Goal: Information Seeking & Learning: Learn about a topic

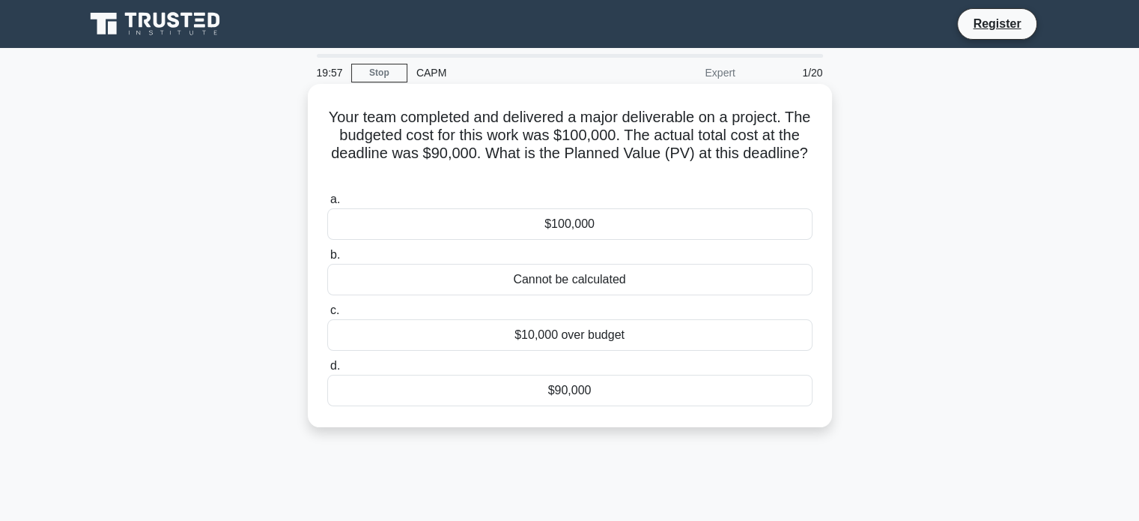
click at [529, 276] on div "Cannot be calculated" at bounding box center [569, 279] width 485 height 31
click at [327, 260] on input "b. Cannot be calculated" at bounding box center [327, 255] width 0 height 10
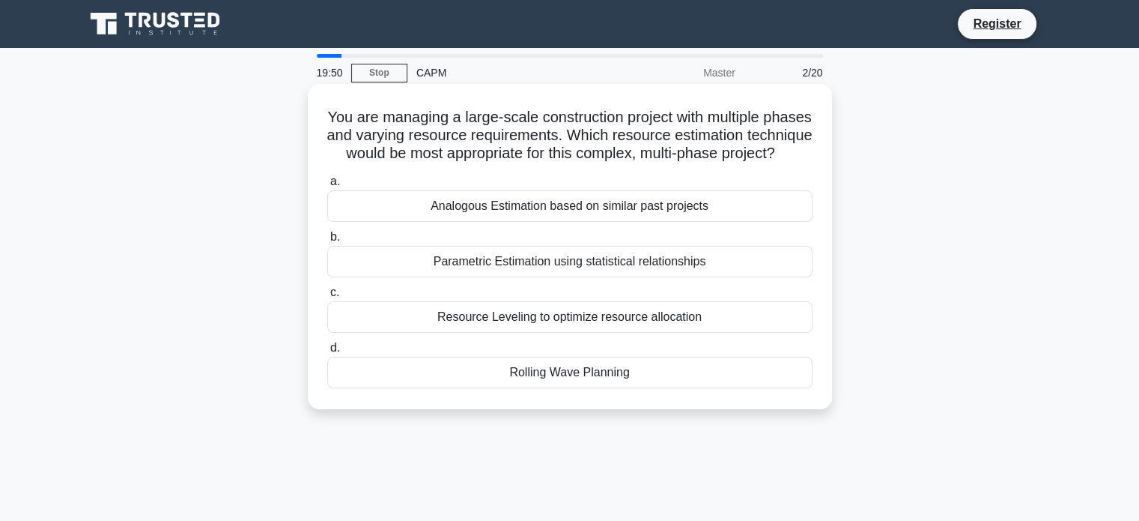
click at [437, 277] on div "Parametric Estimation using statistical relationships" at bounding box center [569, 261] width 485 height 31
click at [327, 242] on input "b. Parametric Estimation using statistical relationships" at bounding box center [327, 237] width 0 height 10
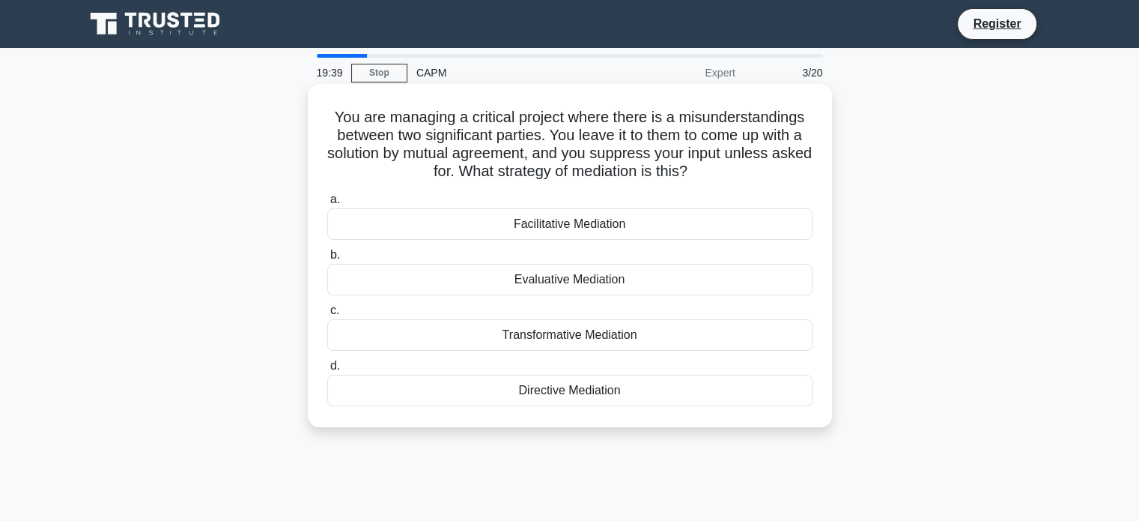
click at [425, 228] on div "Facilitative Mediation" at bounding box center [569, 223] width 485 height 31
click at [327, 204] on input "a. Facilitative Mediation" at bounding box center [327, 200] width 0 height 10
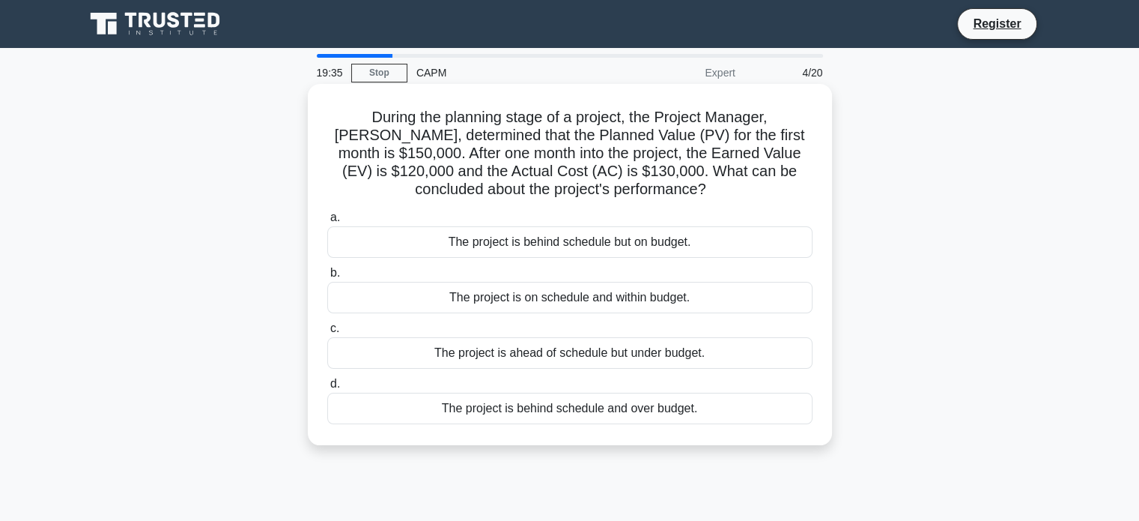
click at [425, 302] on div "The project is on schedule and within budget." at bounding box center [569, 297] width 485 height 31
click at [327, 278] on input "b. The project is on schedule and within budget." at bounding box center [327, 273] width 0 height 10
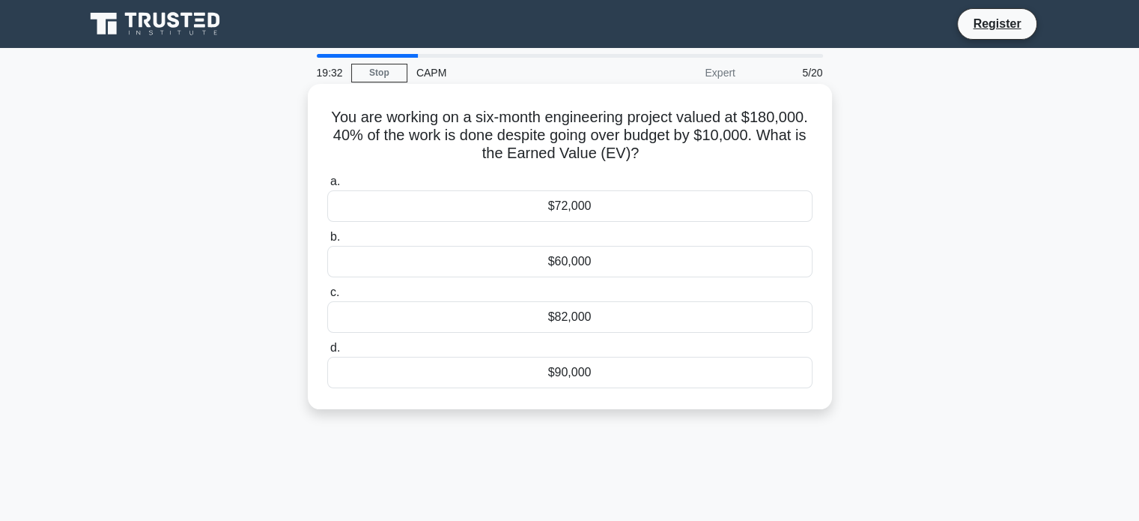
click at [417, 307] on div "$82,000" at bounding box center [569, 316] width 485 height 31
click at [327, 297] on input "c. $82,000" at bounding box center [327, 293] width 0 height 10
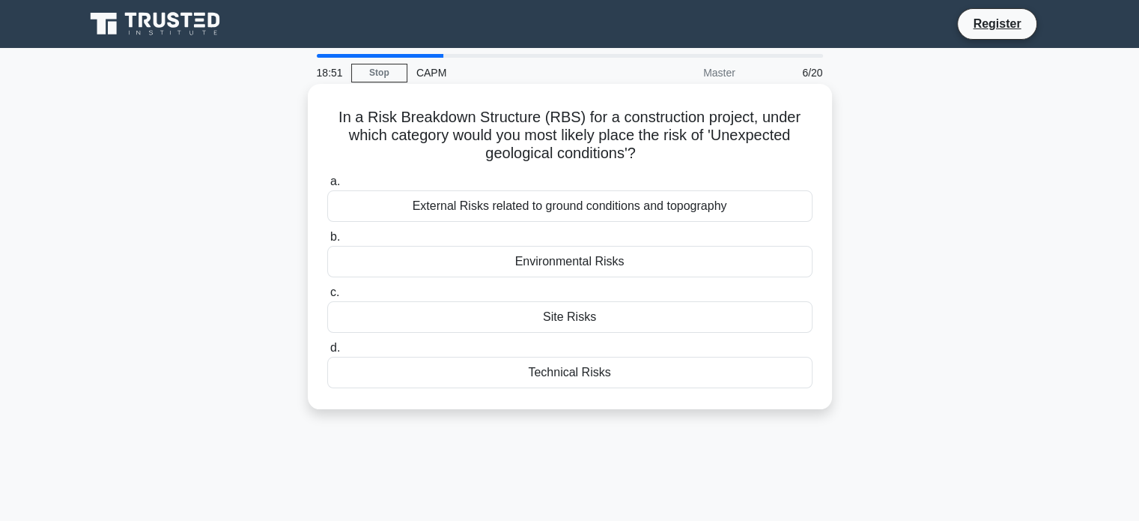
click at [509, 209] on div "External Risks related to ground conditions and topography" at bounding box center [569, 205] width 485 height 31
click at [327, 187] on input "a. External Risks related to ground conditions and topography" at bounding box center [327, 182] width 0 height 10
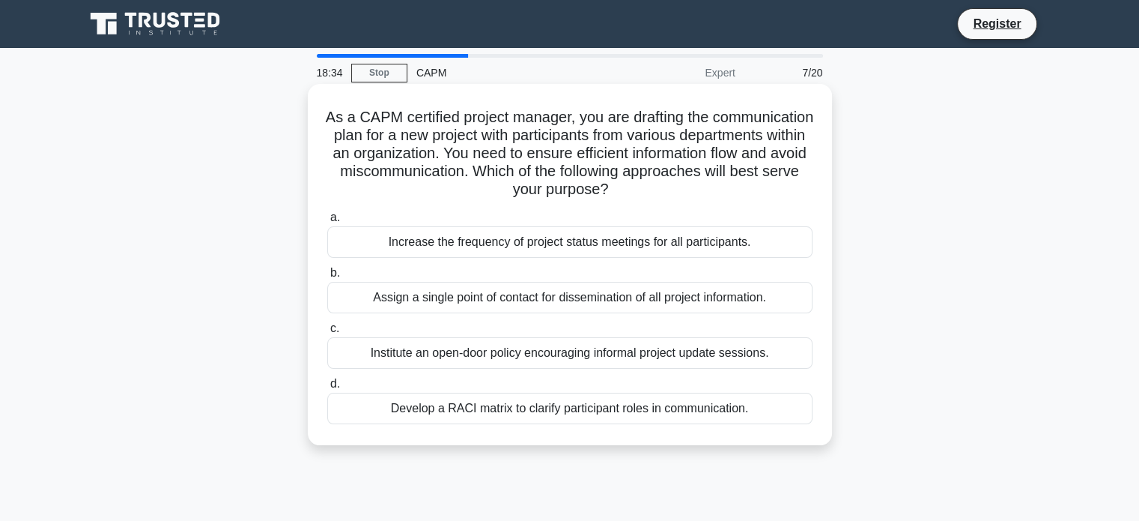
click at [424, 414] on div "Develop a RACI matrix to clarify participant roles in communication." at bounding box center [569, 408] width 485 height 31
click at [327, 389] on input "d. Develop a RACI matrix to clarify participant roles in communication." at bounding box center [327, 384] width 0 height 10
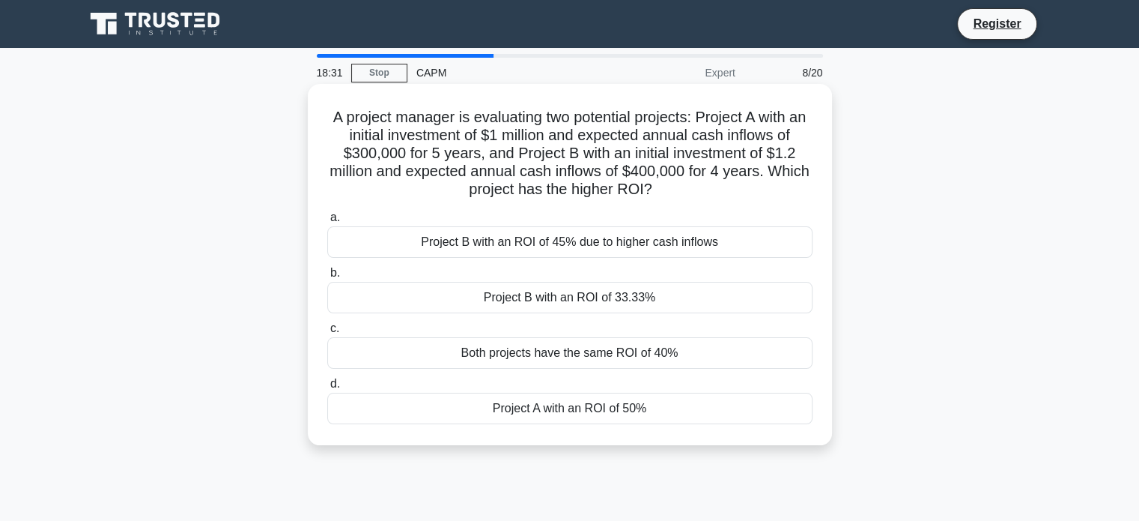
click at [461, 346] on div "Both projects have the same ROI of 40%" at bounding box center [569, 352] width 485 height 31
click at [327, 333] on input "c. Both projects have the same ROI of 40%" at bounding box center [327, 329] width 0 height 10
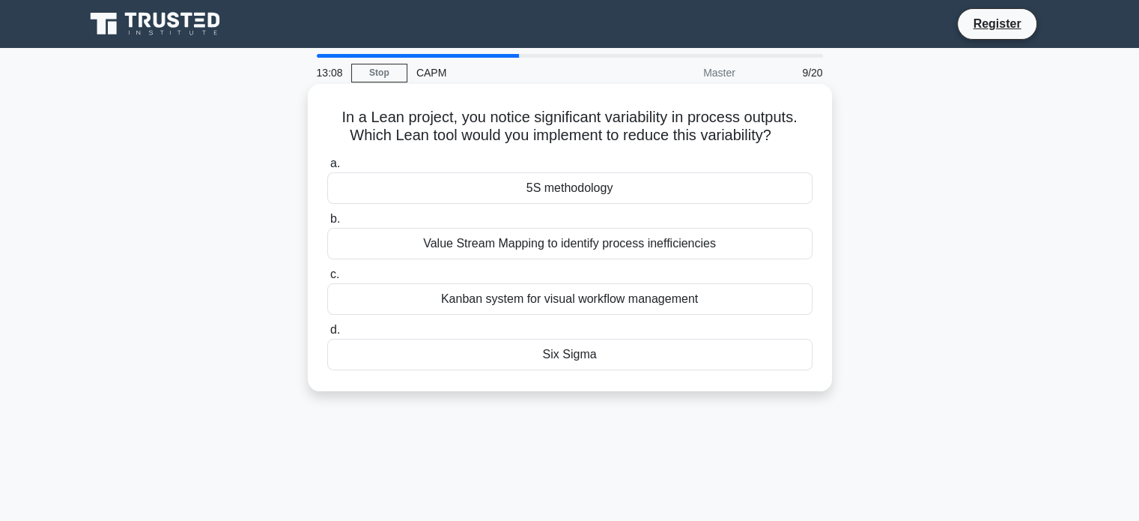
click at [490, 244] on div "Value Stream Mapping to identify process inefficiencies" at bounding box center [569, 243] width 485 height 31
click at [327, 224] on input "b. Value Stream Mapping to identify process inefficiencies" at bounding box center [327, 219] width 0 height 10
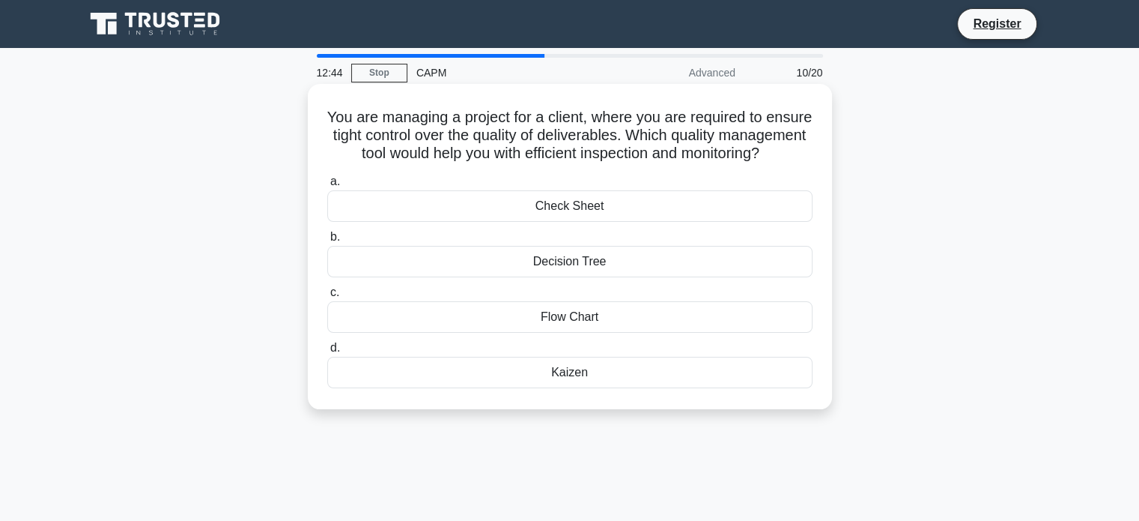
click at [482, 222] on div "Check Sheet" at bounding box center [569, 205] width 485 height 31
click at [327, 187] on input "a. Check Sheet" at bounding box center [327, 182] width 0 height 10
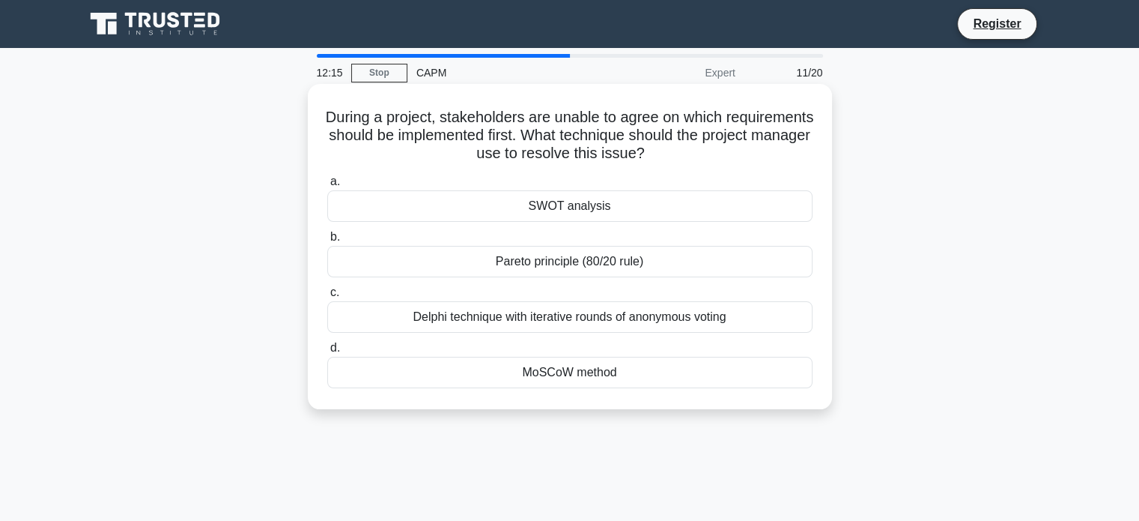
click at [545, 381] on div "MoSCoW method" at bounding box center [569, 372] width 485 height 31
click at [327, 353] on input "d. MoSCoW method" at bounding box center [327, 348] width 0 height 10
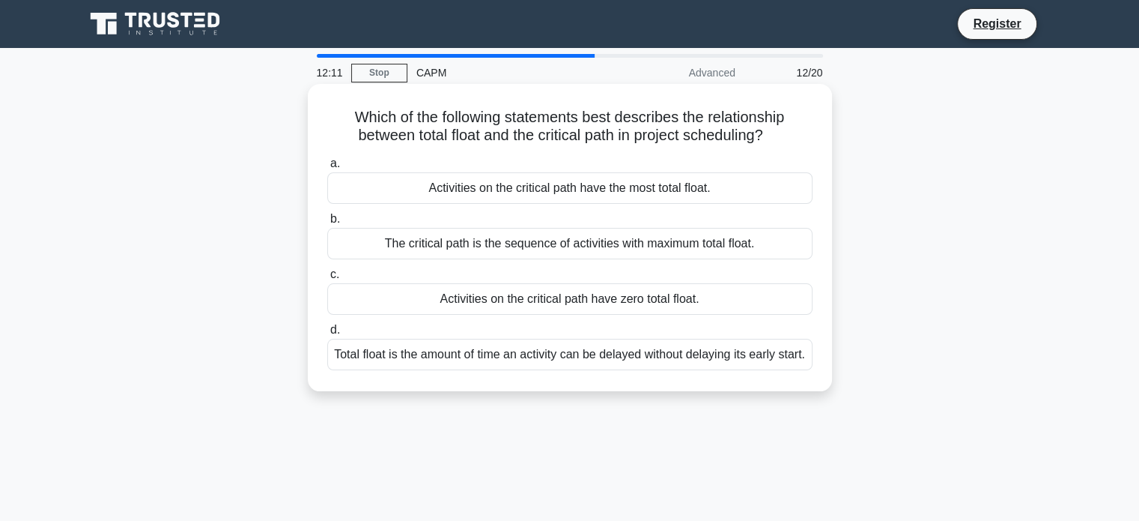
click at [539, 252] on div "The critical path is the sequence of activities with maximum total float." at bounding box center [569, 243] width 485 height 31
click at [327, 224] on input "b. The critical path is the sequence of activities with maximum total float." at bounding box center [327, 219] width 0 height 10
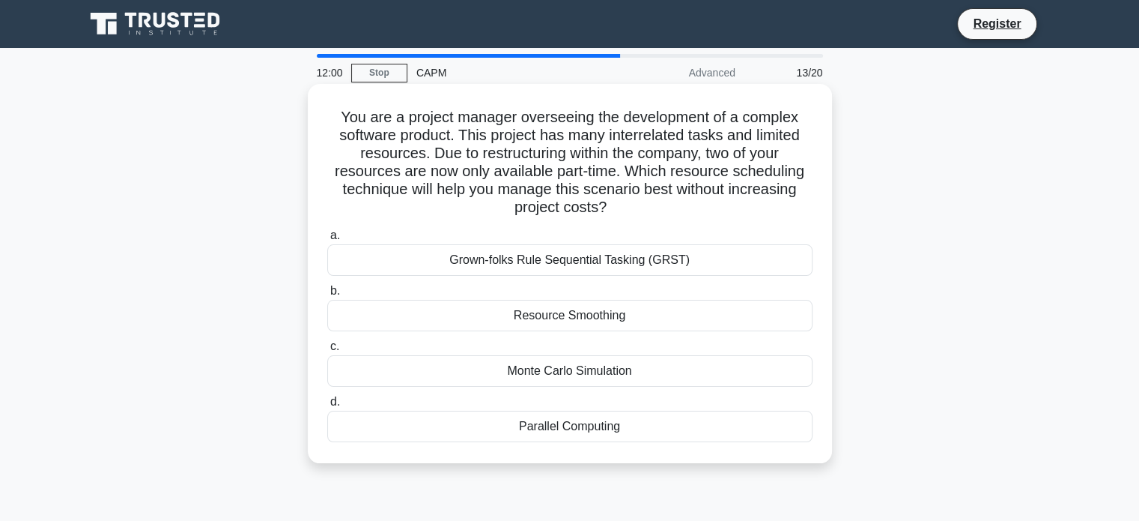
click at [560, 367] on div "Monte Carlo Simulation" at bounding box center [569, 370] width 485 height 31
click at [327, 351] on input "c. Monte Carlo Simulation" at bounding box center [327, 347] width 0 height 10
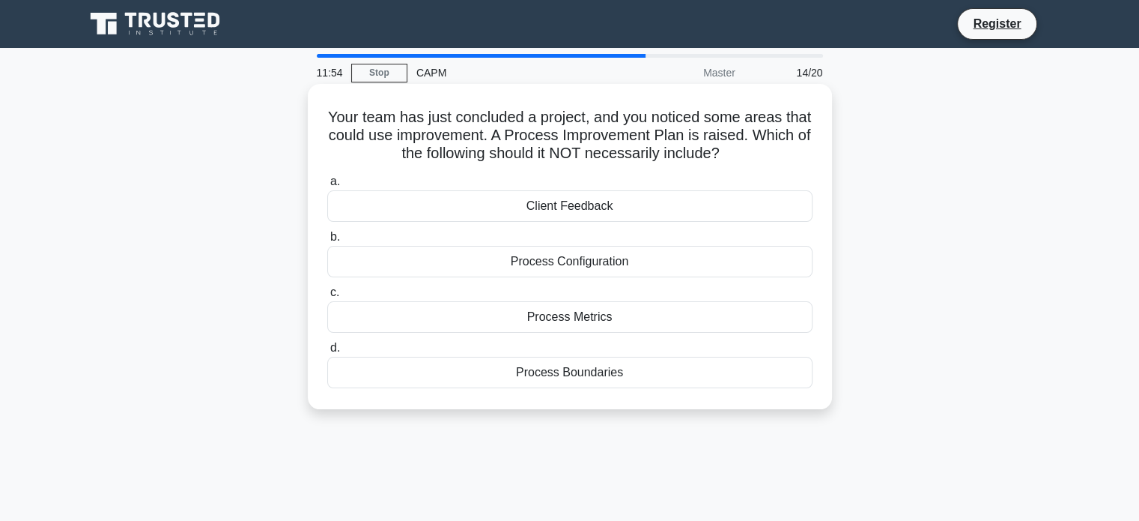
click at [554, 311] on div "Process Metrics" at bounding box center [569, 316] width 485 height 31
click at [327, 297] on input "c. Process Metrics" at bounding box center [327, 293] width 0 height 10
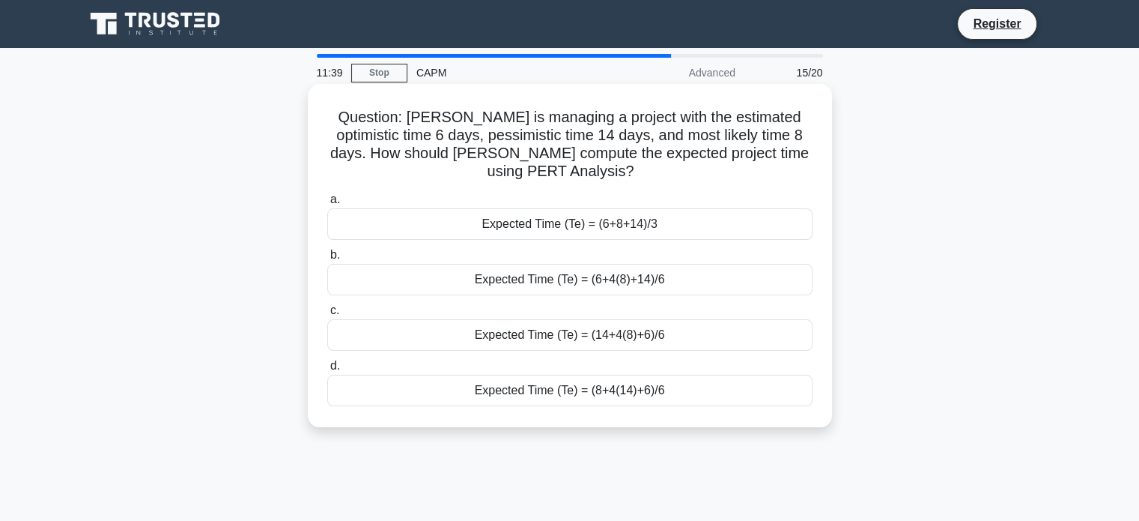
click at [554, 275] on div "Expected Time (Te) = (6+4(8)+14)/6" at bounding box center [569, 279] width 485 height 31
click at [327, 260] on input "b. Expected Time (Te) = (6+4(8)+14)/6" at bounding box center [327, 255] width 0 height 10
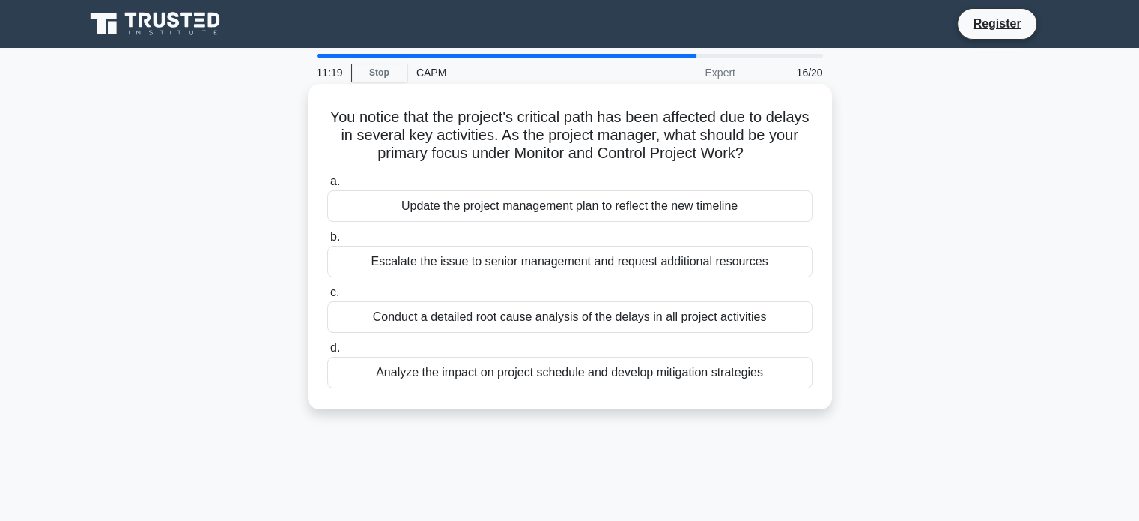
click at [507, 370] on div "Analyze the impact on project schedule and develop mitigation strategies" at bounding box center [569, 372] width 485 height 31
click at [327, 353] on input "d. Analyze the impact on project schedule and develop mitigation strategies" at bounding box center [327, 348] width 0 height 10
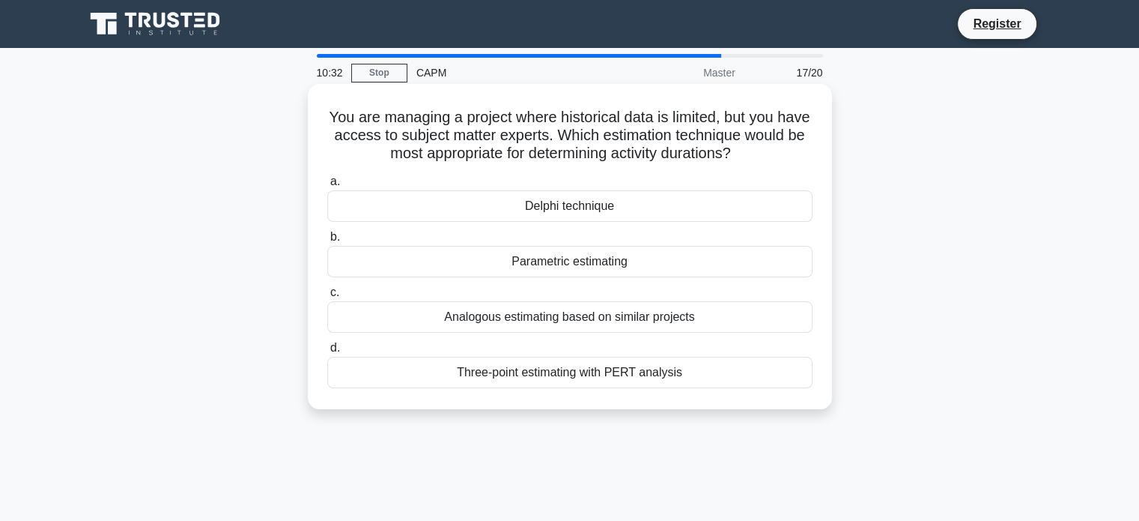
click at [530, 272] on div "Parametric estimating" at bounding box center [569, 261] width 485 height 31
click at [327, 242] on input "b. Parametric estimating" at bounding box center [327, 237] width 0 height 10
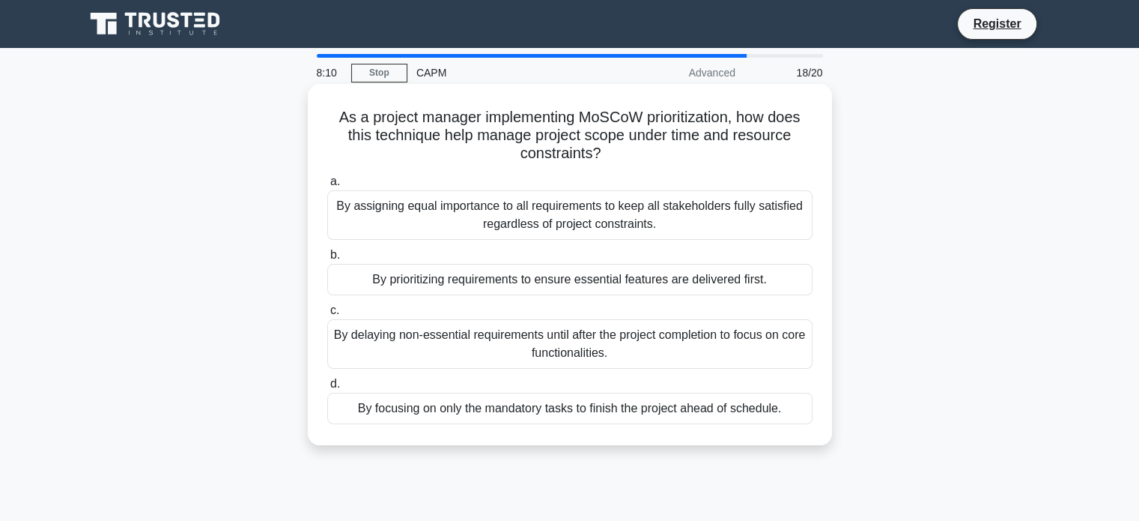
click at [541, 285] on div "By prioritizing requirements to ensure essential features are delivered first." at bounding box center [569, 279] width 485 height 31
click at [327, 260] on input "b. By prioritizing requirements to ensure essential features are delivered firs…" at bounding box center [327, 255] width 0 height 10
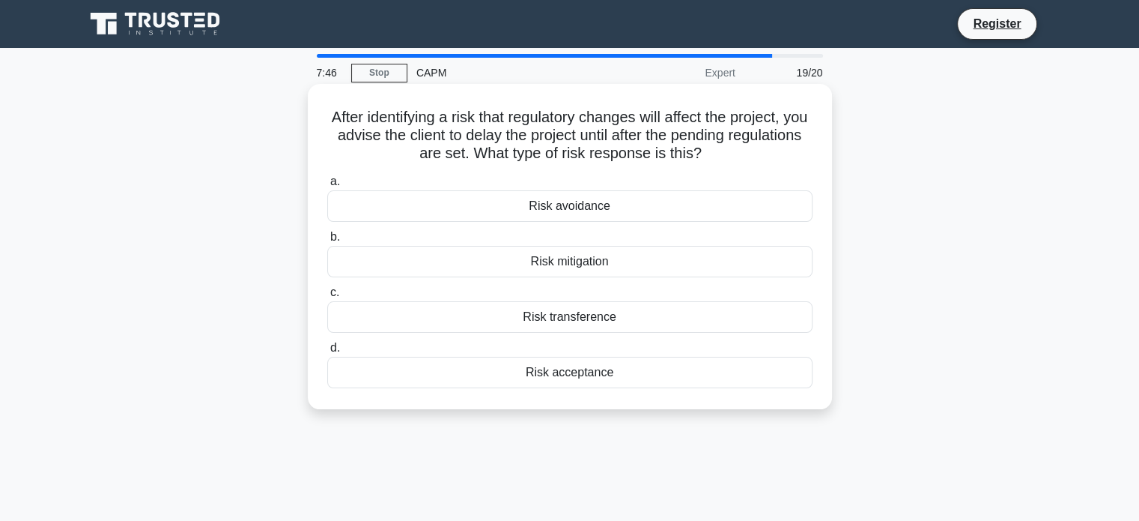
click at [574, 271] on div "Risk mitigation" at bounding box center [569, 261] width 485 height 31
click at [327, 242] on input "b. Risk mitigation" at bounding box center [327, 237] width 0 height 10
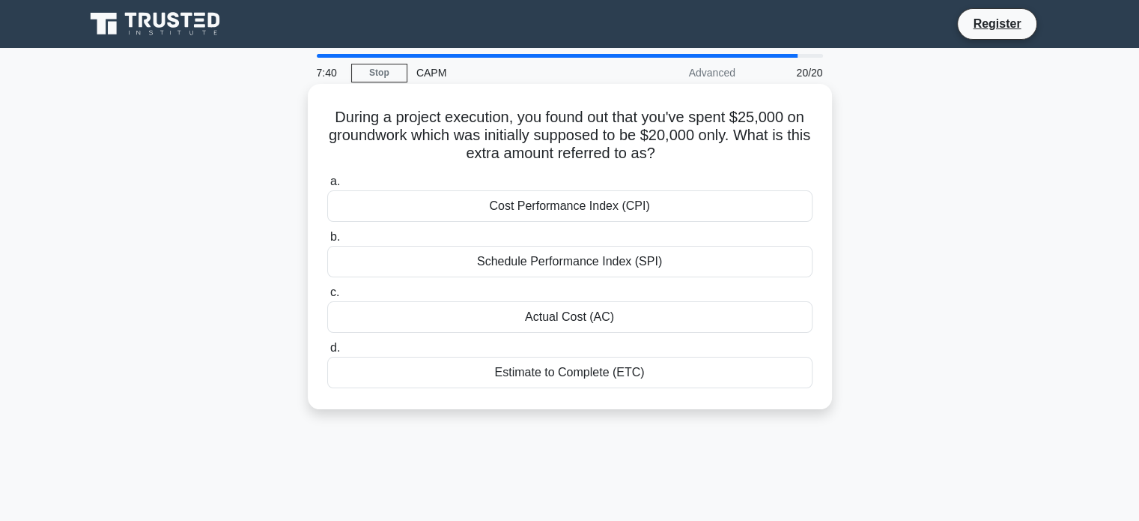
click at [575, 205] on div "Cost Performance Index (CPI)" at bounding box center [569, 205] width 485 height 31
click at [327, 187] on input "a. Cost Performance Index (CPI)" at bounding box center [327, 182] width 0 height 10
